Goal: Browse casually

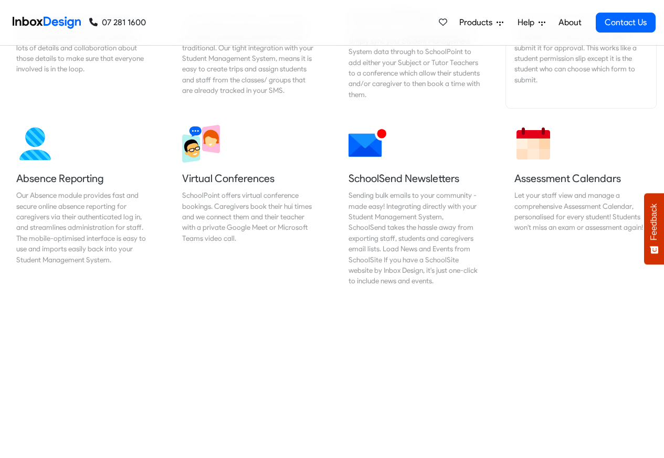
scroll to position [818, 0]
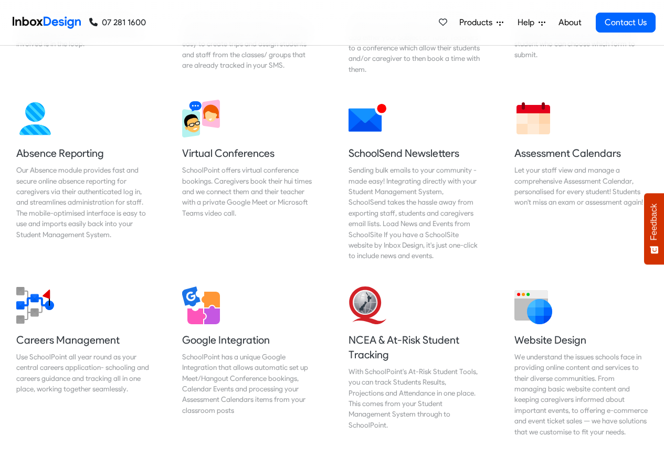
checkbox input "true"
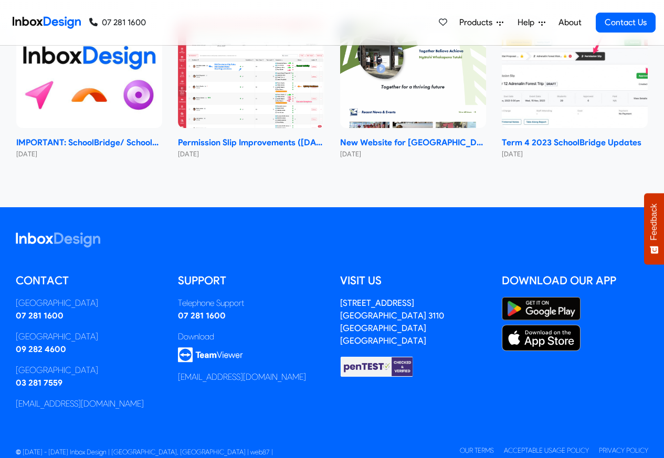
checkbox input "true"
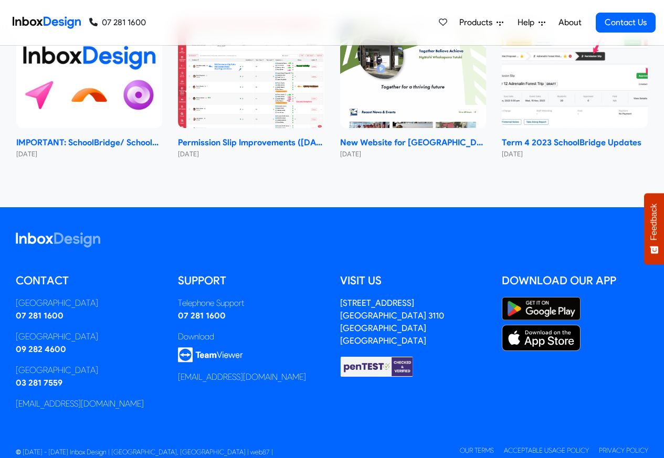
checkbox input "true"
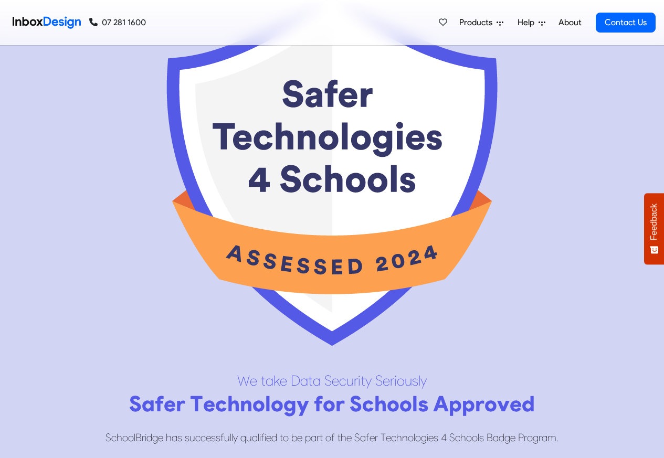
scroll to position [5409, 0]
